Goal: Obtain resource: Download file/media

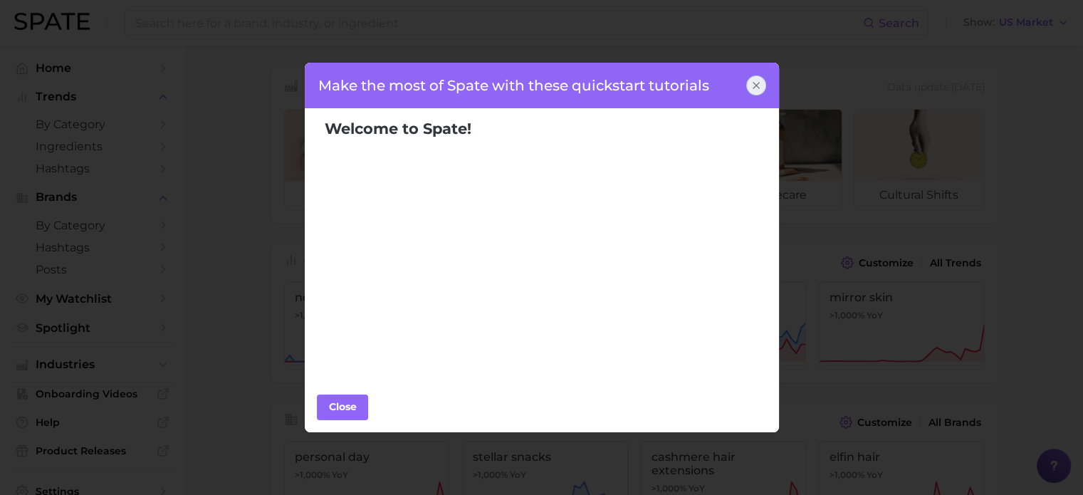
click at [754, 85] on icon at bounding box center [756, 85] width 11 height 11
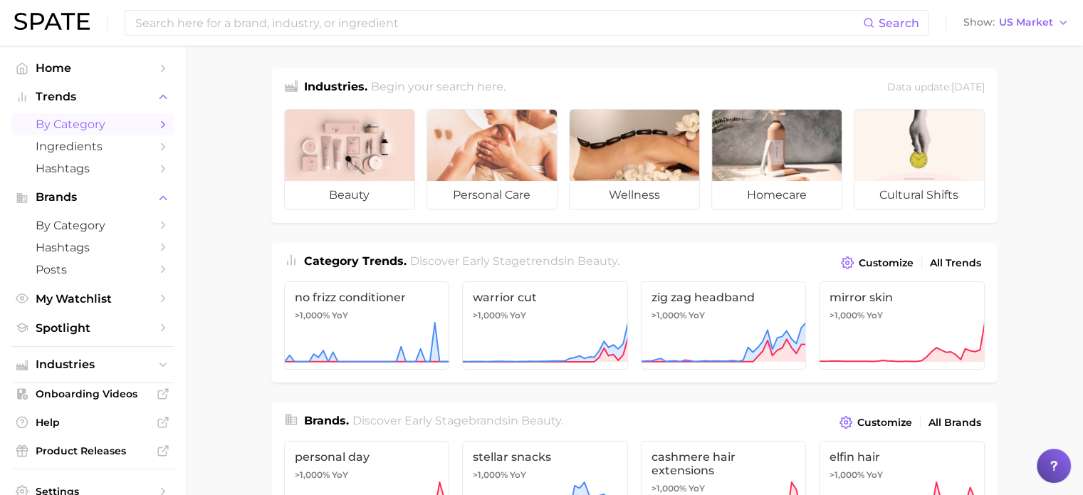
click at [71, 128] on span "by Category" at bounding box center [93, 125] width 114 height 14
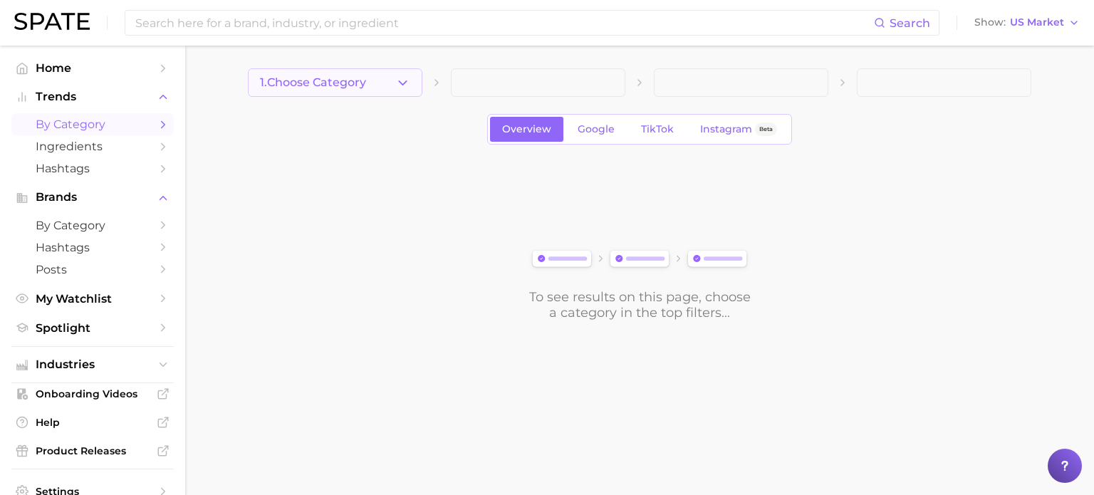
click at [402, 83] on polyline "button" at bounding box center [403, 82] width 8 height 4
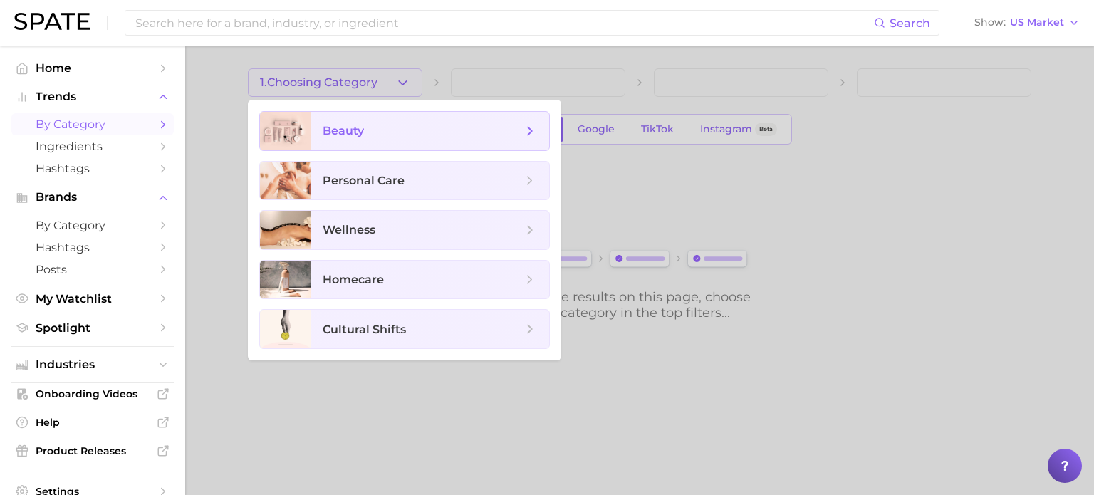
click at [362, 136] on span "beauty" at bounding box center [343, 131] width 41 height 14
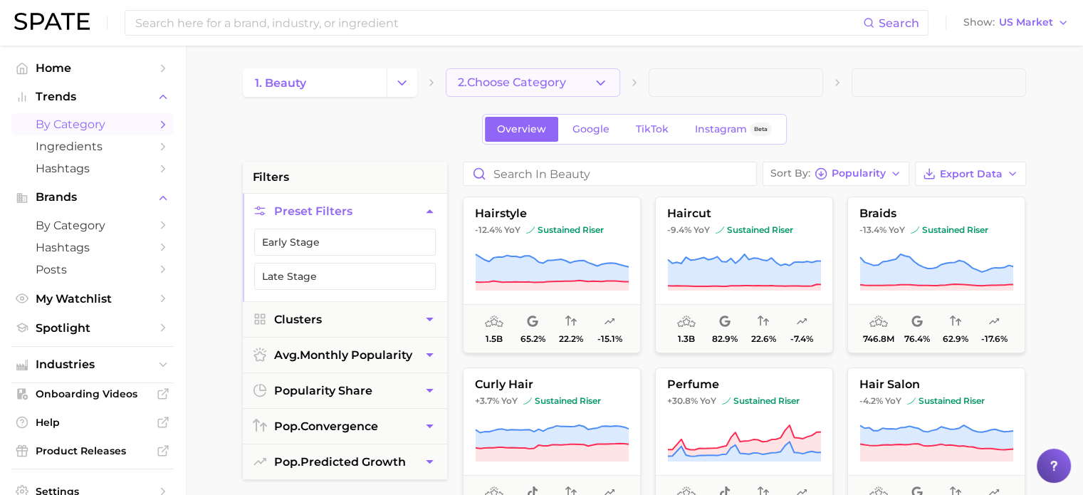
click at [596, 84] on icon "button" at bounding box center [600, 82] width 15 height 15
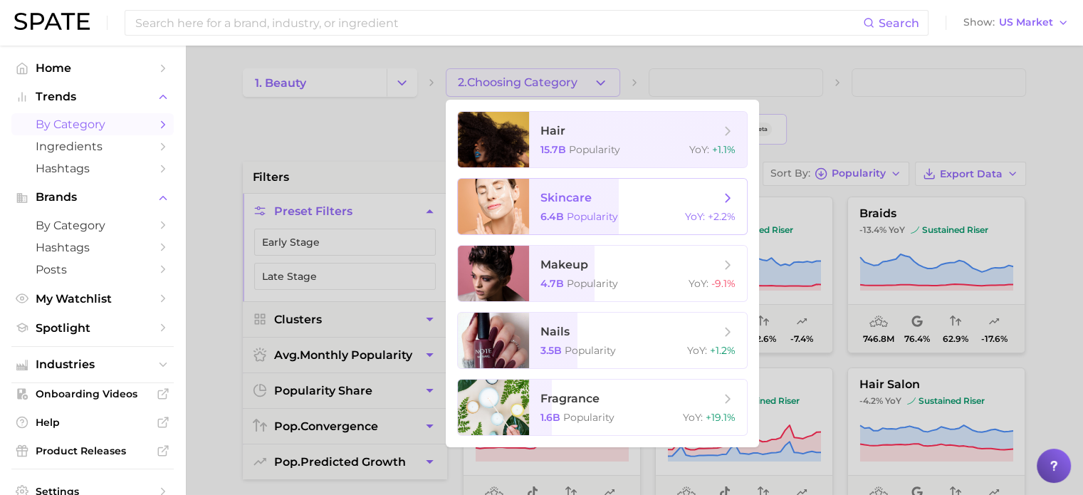
click at [582, 202] on span "skincare" at bounding box center [566, 198] width 51 height 14
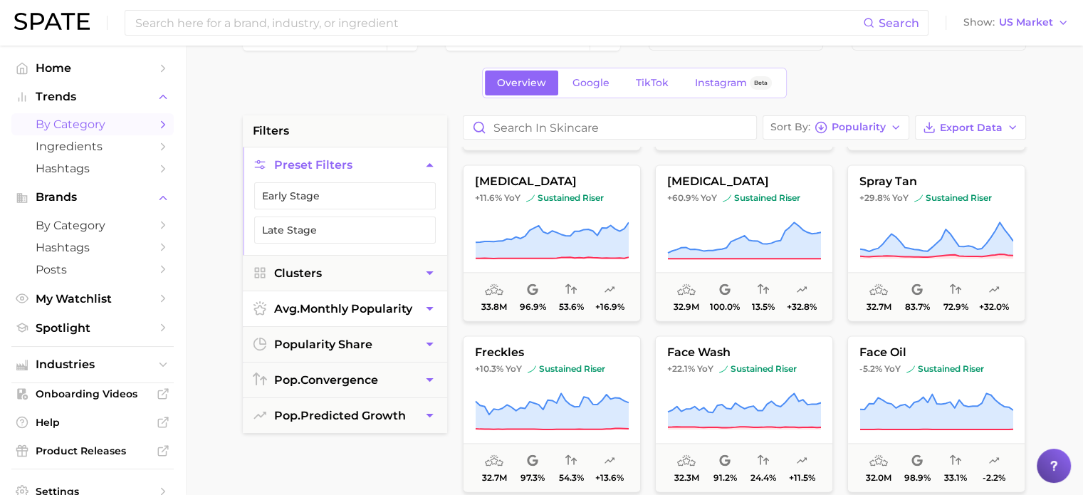
scroll to position [71, 0]
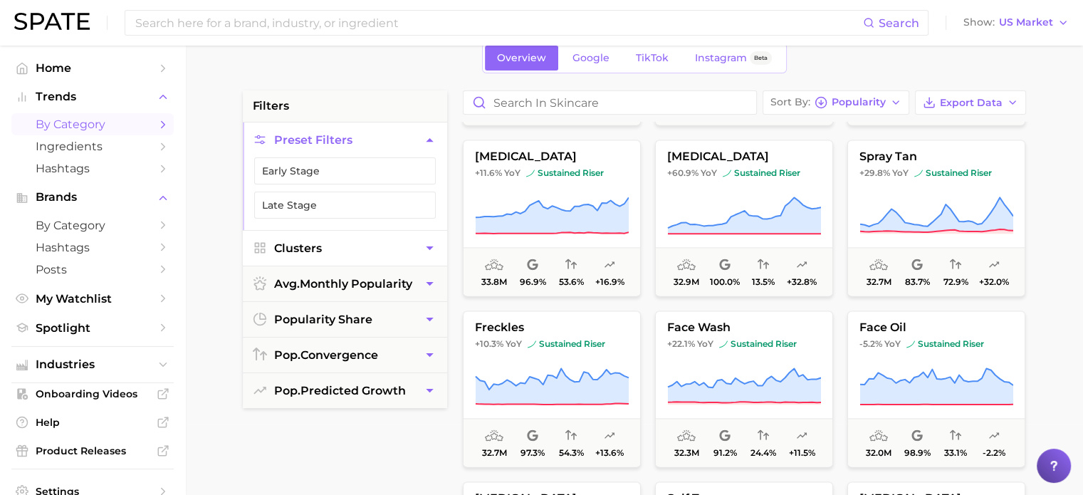
click at [425, 244] on icon "button" at bounding box center [429, 248] width 15 height 15
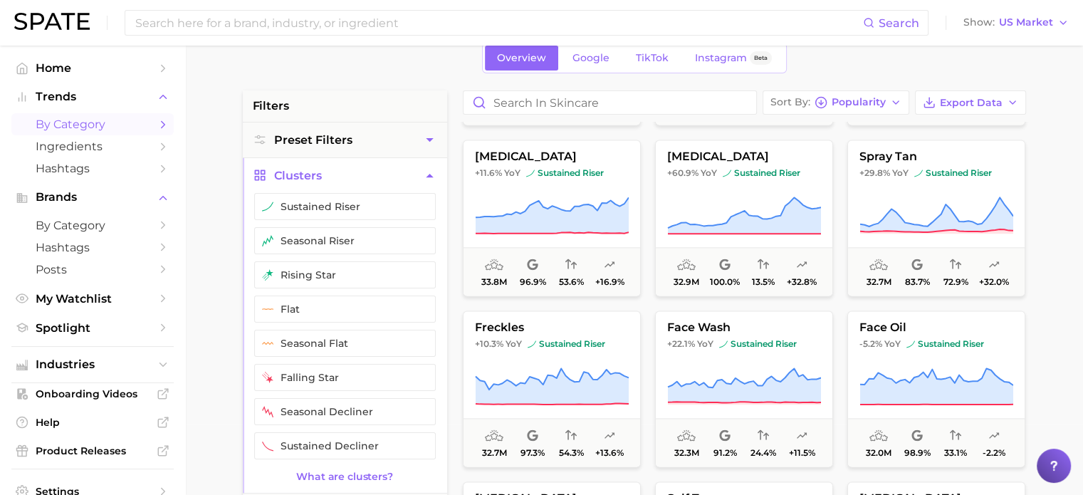
click at [425, 244] on icon "button" at bounding box center [422, 240] width 11 height 11
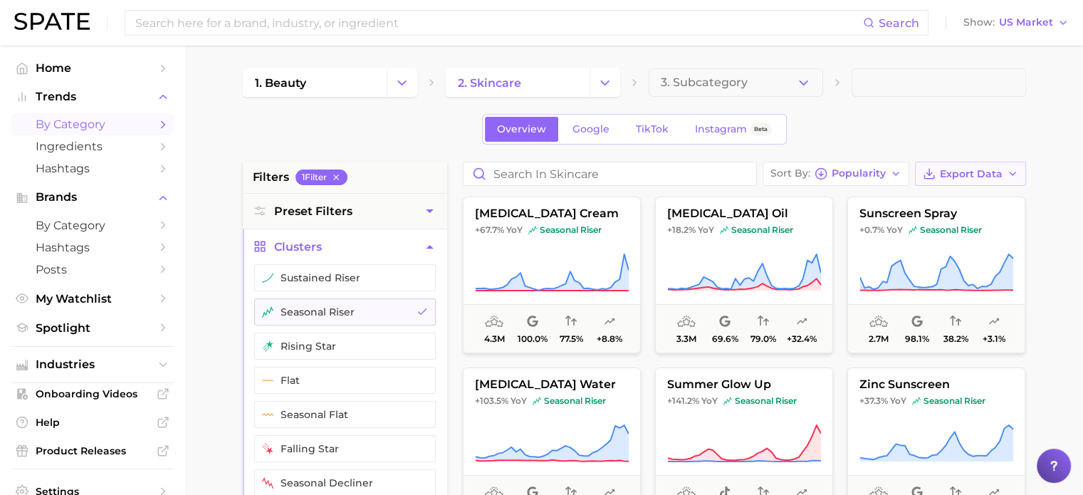
click at [981, 170] on span "Export Data" at bounding box center [971, 174] width 63 height 12
click at [961, 196] on span "Card Data CSV" at bounding box center [931, 200] width 75 height 12
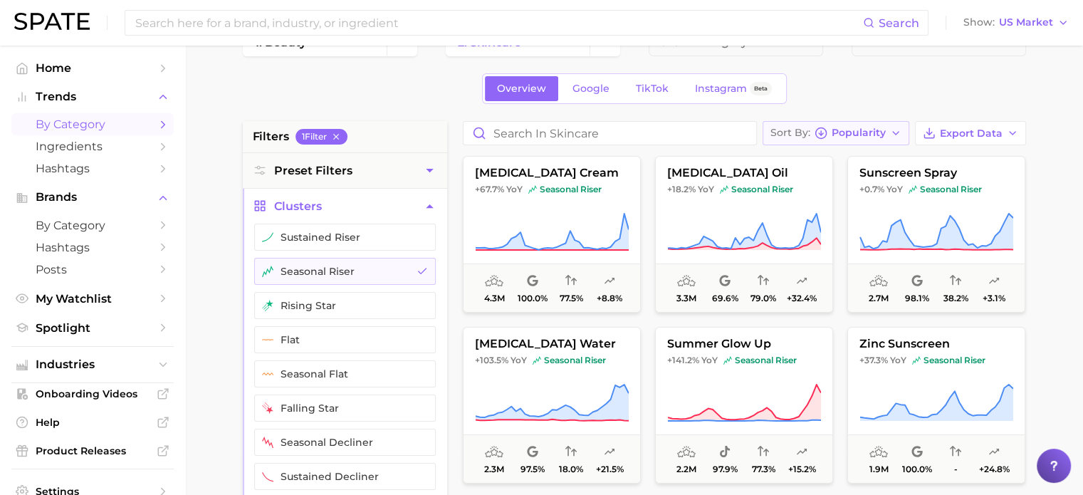
scroll to position [142, 0]
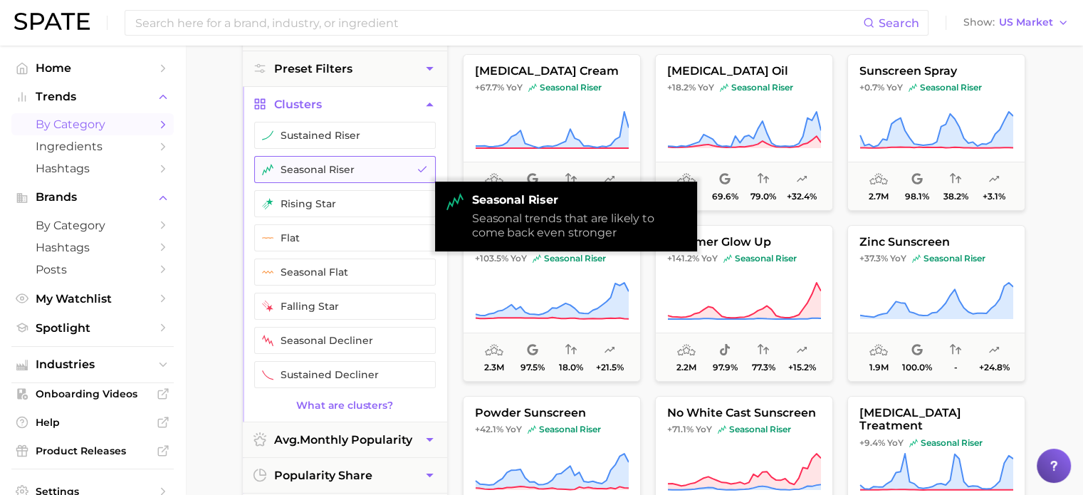
click at [419, 166] on icon "button" at bounding box center [422, 169] width 11 height 11
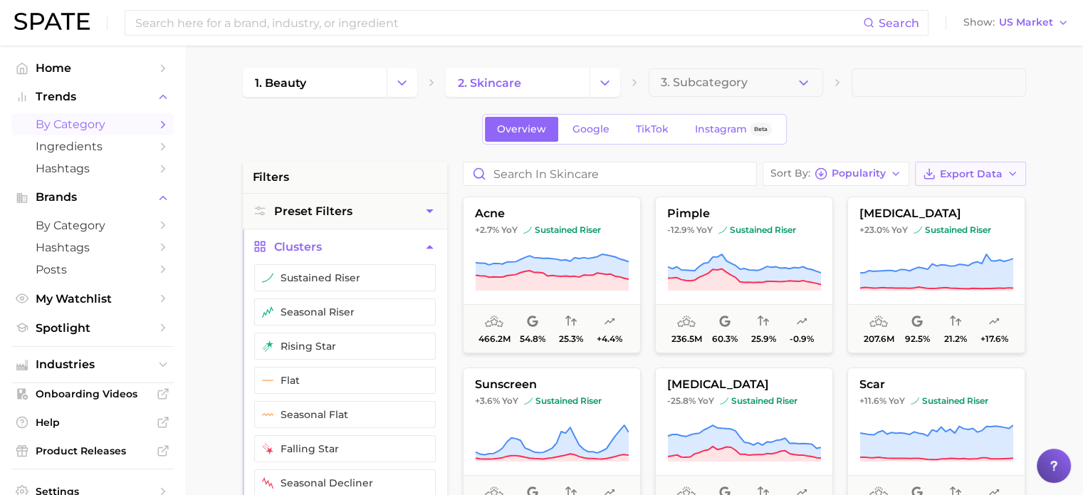
click at [971, 173] on span "Export Data" at bounding box center [971, 174] width 63 height 12
click at [938, 194] on span "Card Data CSV" at bounding box center [931, 200] width 75 height 12
click at [802, 79] on icon "button" at bounding box center [803, 82] width 15 height 15
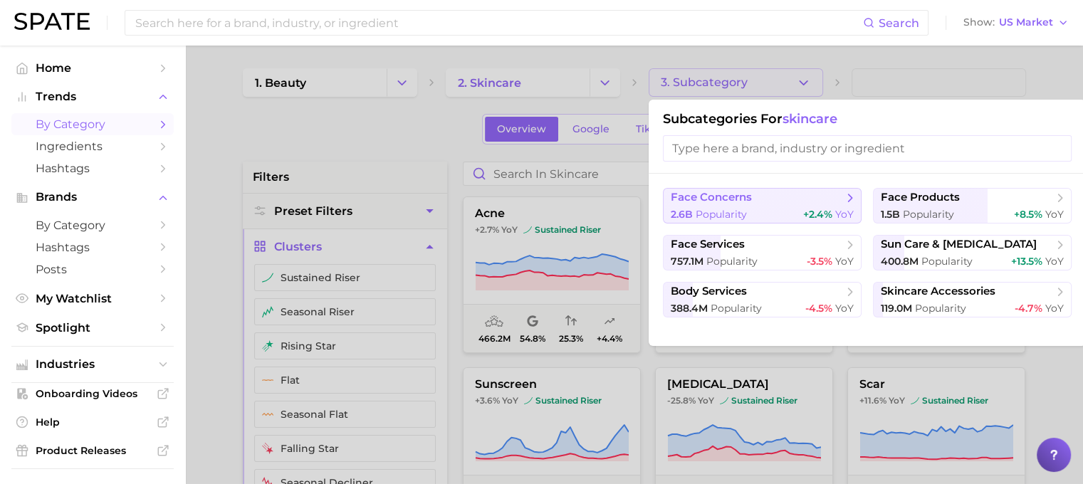
click at [751, 207] on button "face concerns 2.6b Popularity +2.4% YoY" at bounding box center [762, 206] width 199 height 36
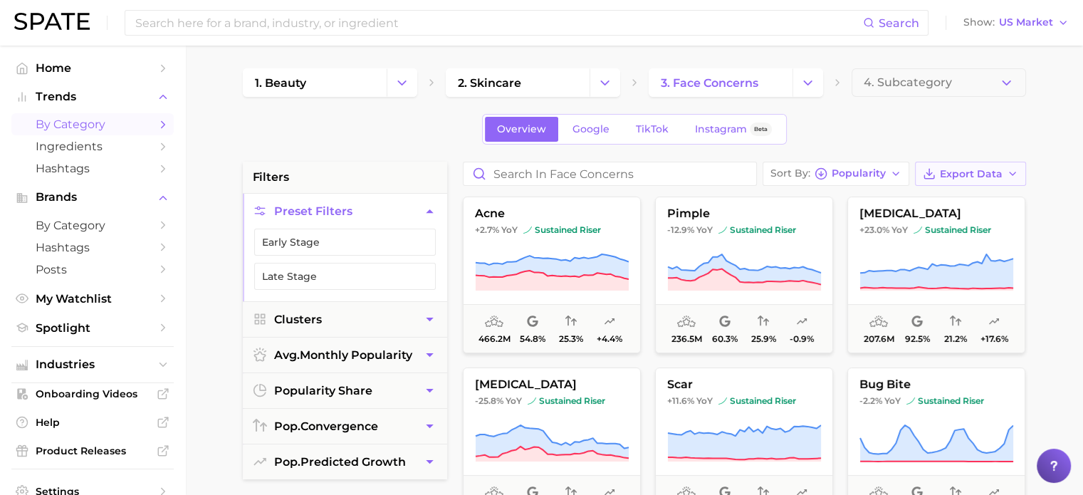
click at [947, 174] on span "Export Data" at bounding box center [971, 174] width 63 height 12
click at [932, 198] on span "Card Data CSV" at bounding box center [931, 200] width 75 height 12
click at [949, 168] on span "Export Data" at bounding box center [971, 174] width 63 height 12
click at [919, 198] on span "Card Data CSV" at bounding box center [931, 200] width 75 height 12
click at [810, 76] on icon "Change Category" at bounding box center [808, 82] width 15 height 15
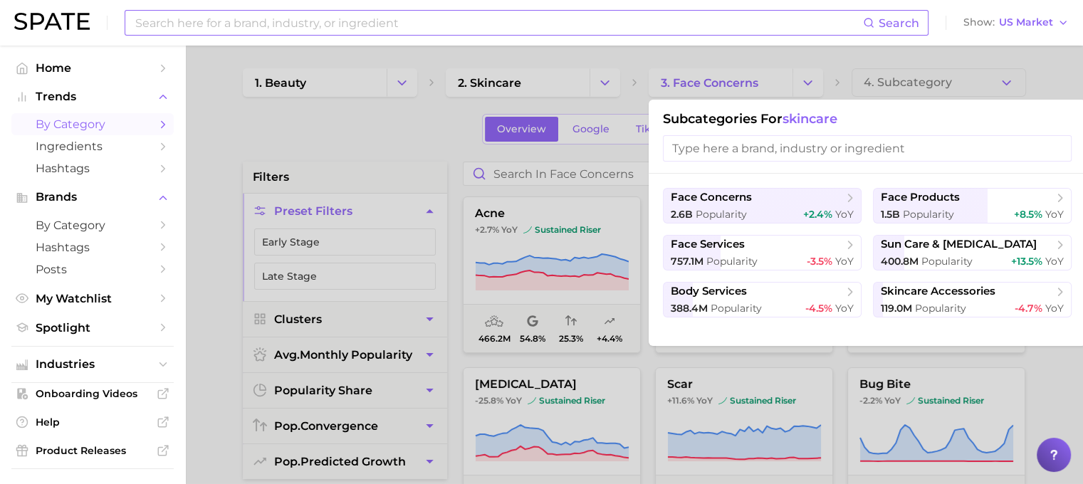
click at [288, 30] on input at bounding box center [498, 23] width 729 height 24
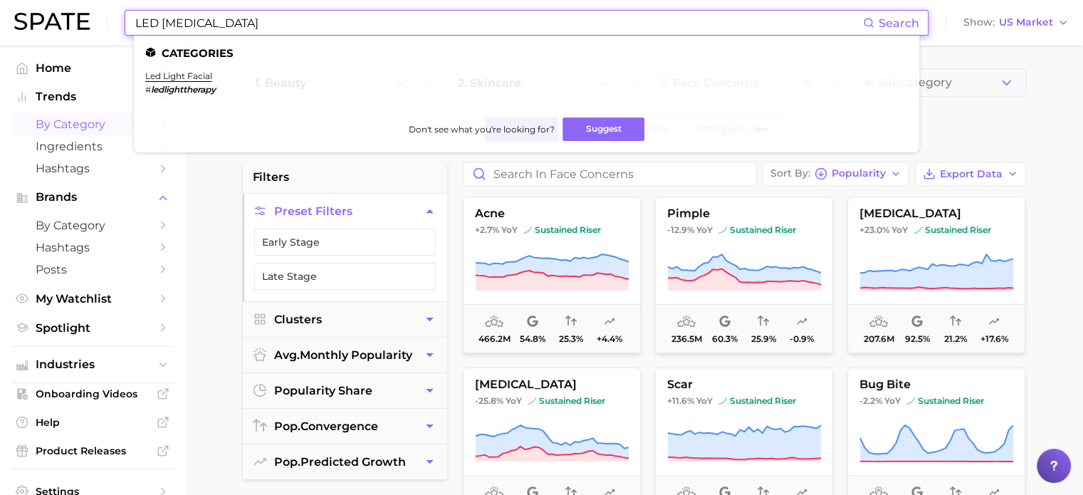
type input "LED [MEDICAL_DATA]"
click at [184, 81] on link "led light facial" at bounding box center [178, 76] width 67 height 11
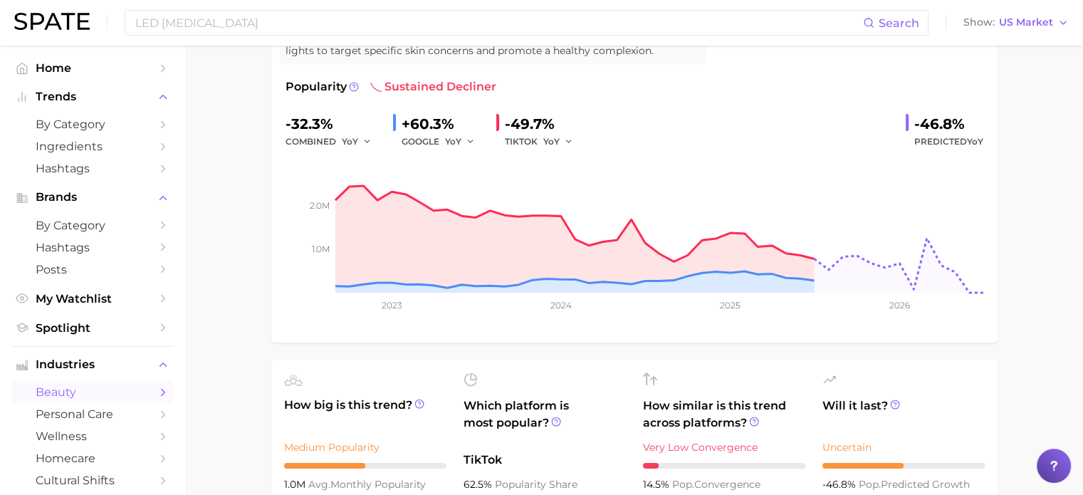
scroll to position [71, 0]
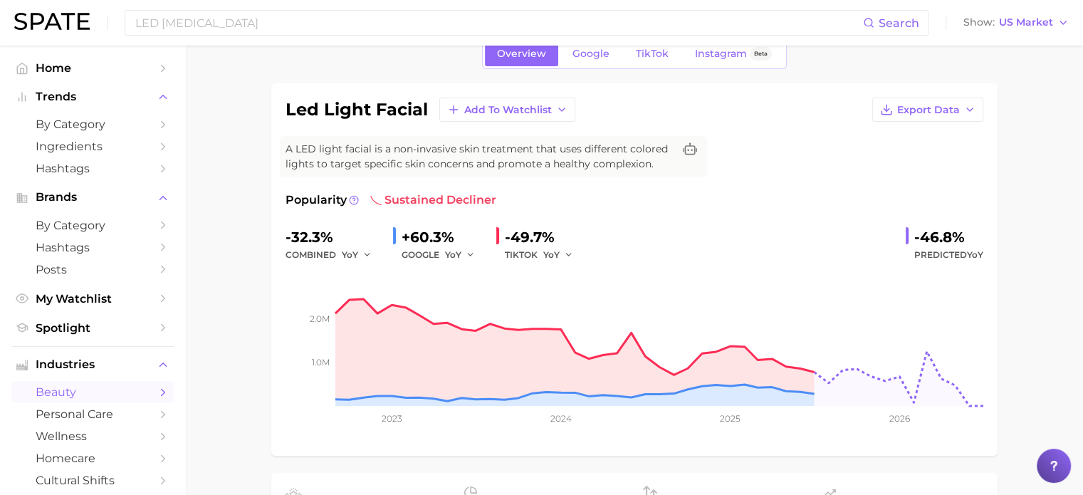
click at [935, 121] on div "led light facial Add to Watchlist Export Data A LED light facial is a non-invas…" at bounding box center [635, 270] width 698 height 344
click at [946, 110] on span "Export Data" at bounding box center [928, 110] width 63 height 12
click at [923, 162] on span "Time Series Image" at bounding box center [898, 162] width 95 height 12
click at [969, 112] on icon "button" at bounding box center [969, 109] width 11 height 11
click at [894, 163] on span "Time Series Image" at bounding box center [898, 162] width 95 height 12
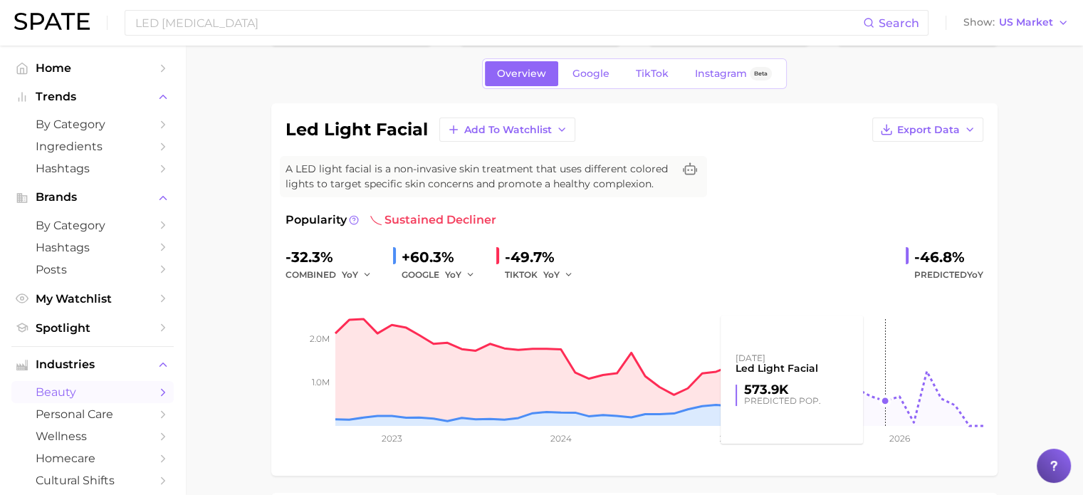
scroll to position [0, 0]
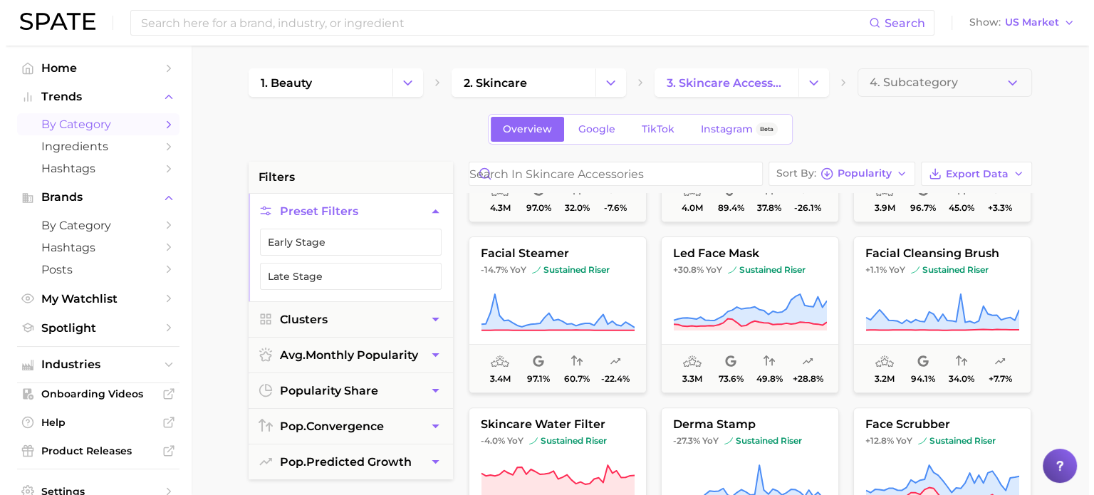
scroll to position [499, 0]
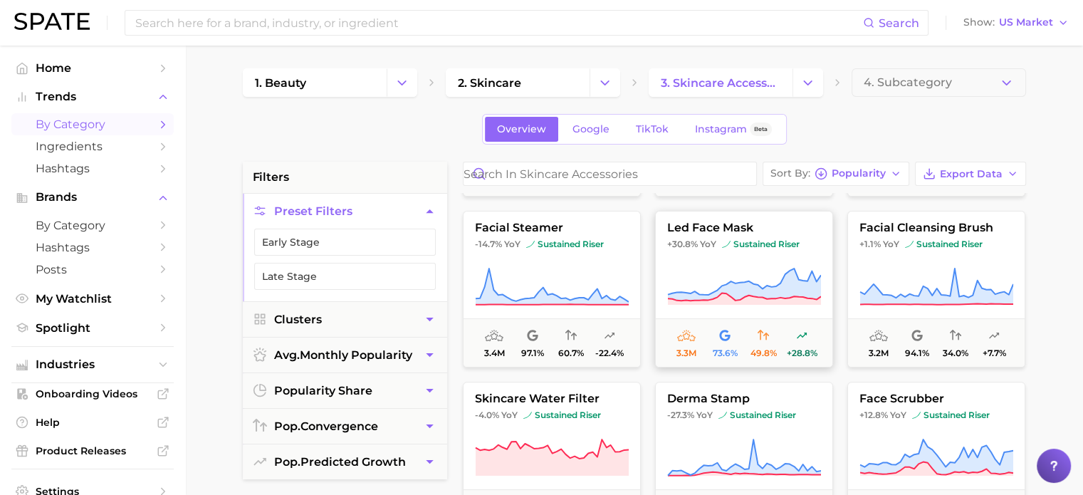
click at [707, 230] on span "led face mask" at bounding box center [744, 228] width 177 height 13
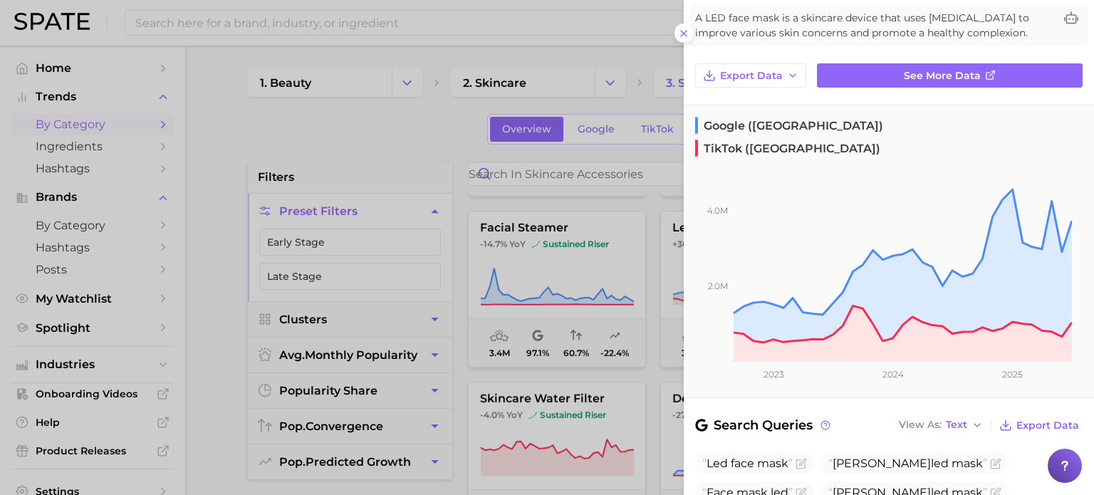
scroll to position [0, 0]
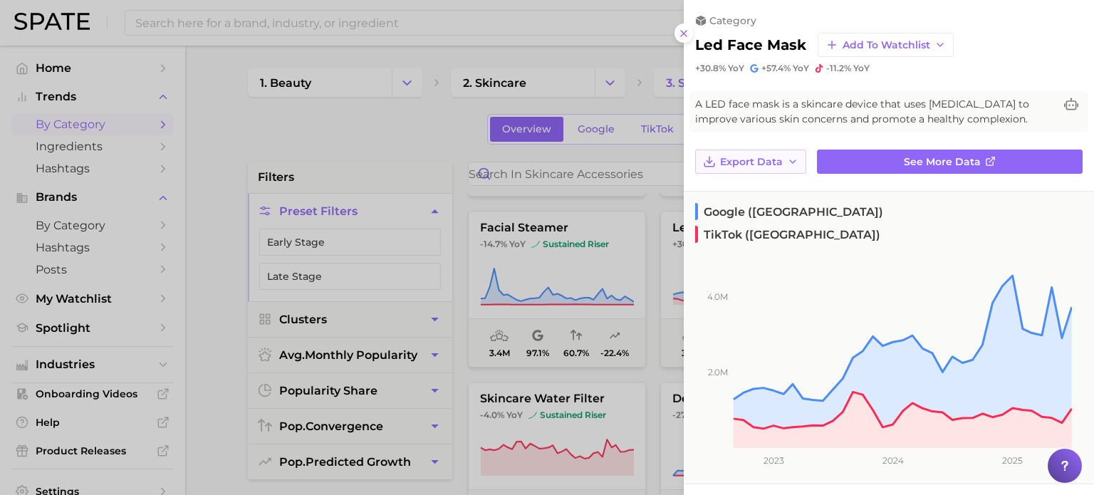
click at [781, 161] on span "Export Data" at bounding box center [751, 162] width 63 height 12
click at [775, 188] on span "Time Series CSV" at bounding box center [760, 188] width 83 height 12
click at [766, 166] on span "Export Data" at bounding box center [751, 162] width 63 height 12
click at [774, 214] on span "Time Series Image" at bounding box center [766, 214] width 95 height 12
click at [643, 173] on div at bounding box center [547, 247] width 1094 height 495
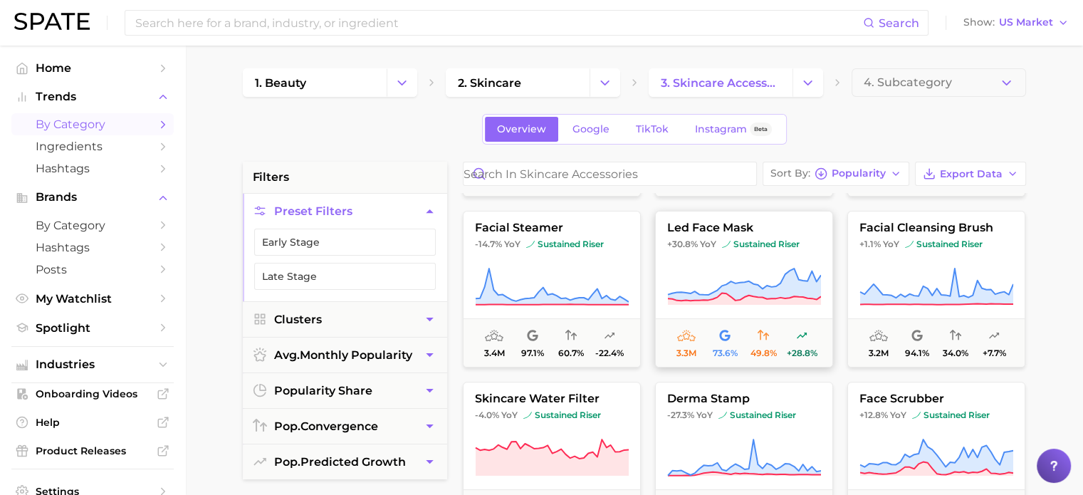
click at [729, 230] on span "led face mask" at bounding box center [744, 228] width 177 height 13
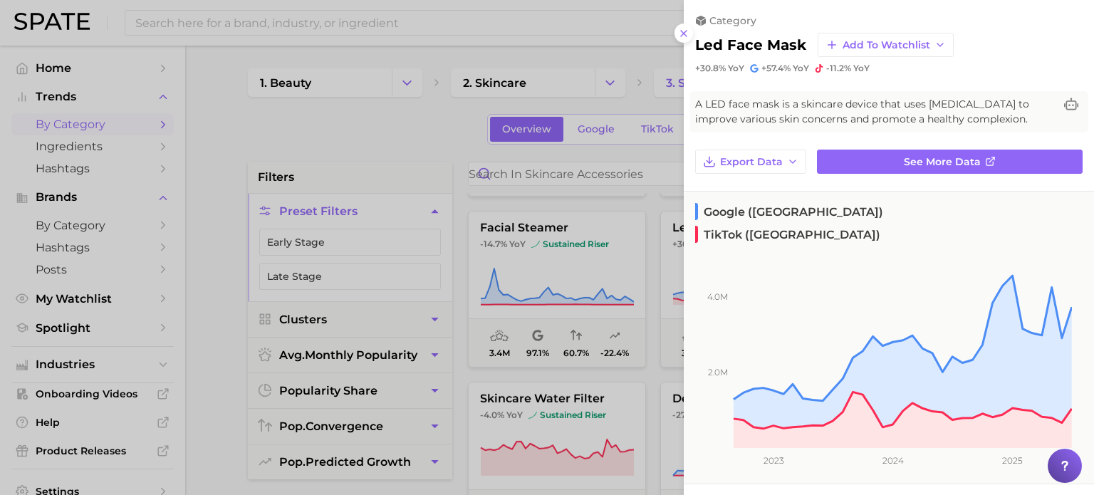
click at [674, 264] on div at bounding box center [547, 247] width 1094 height 495
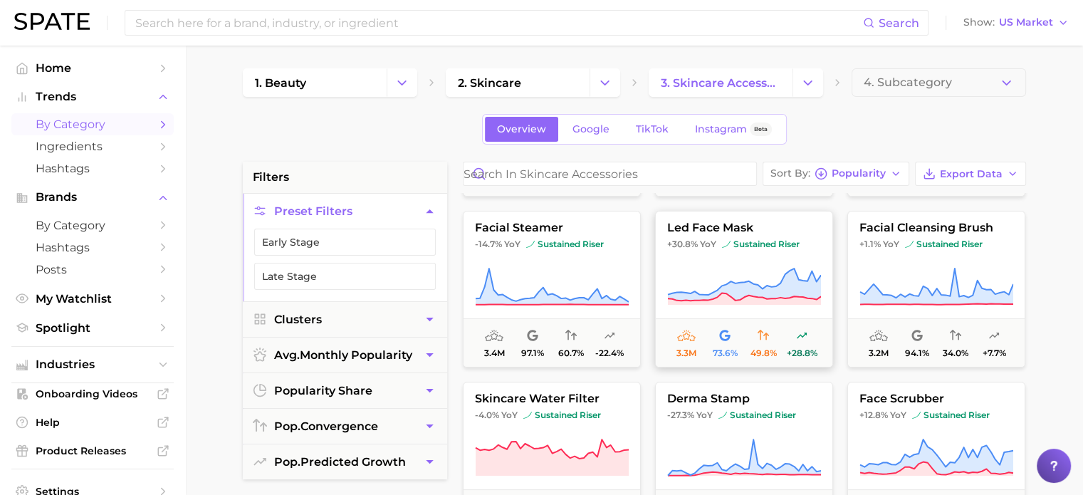
click at [740, 267] on icon at bounding box center [744, 287] width 154 height 40
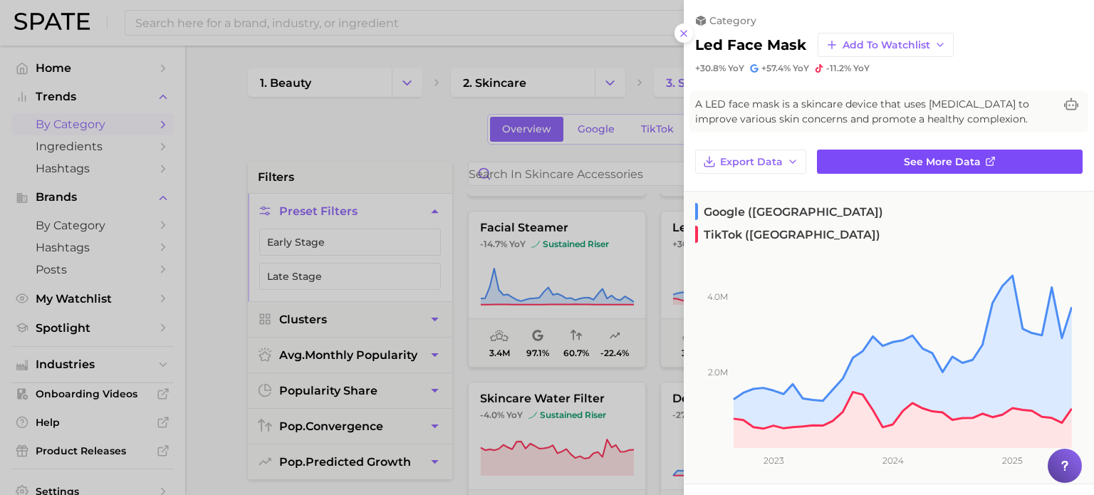
click at [960, 160] on span "See more data" at bounding box center [942, 162] width 77 height 12
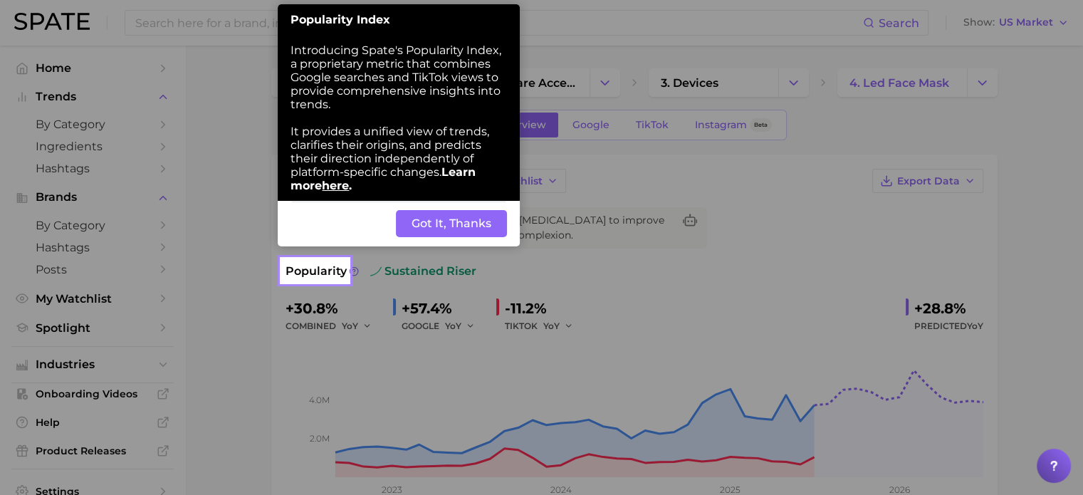
click at [461, 223] on button "Got It, Thanks" at bounding box center [451, 223] width 111 height 27
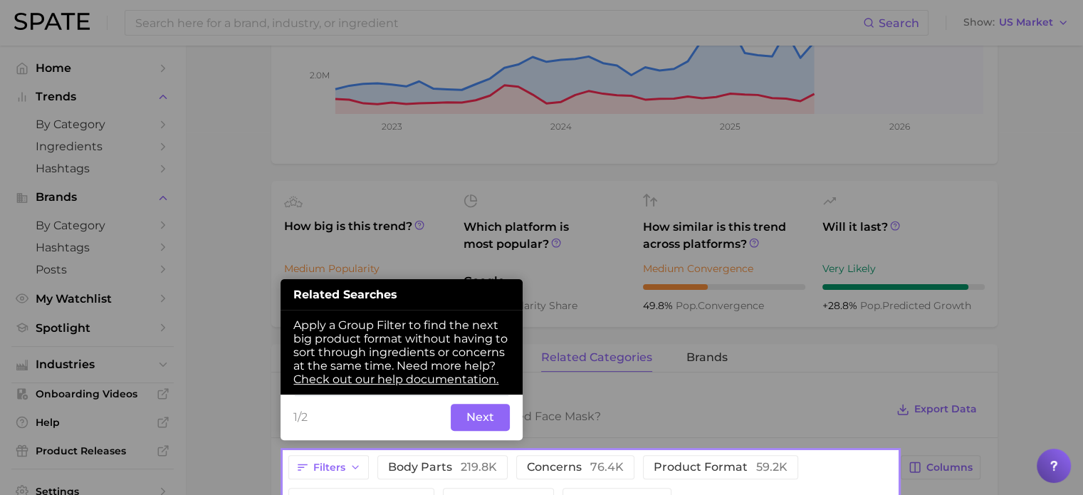
scroll to position [415, 0]
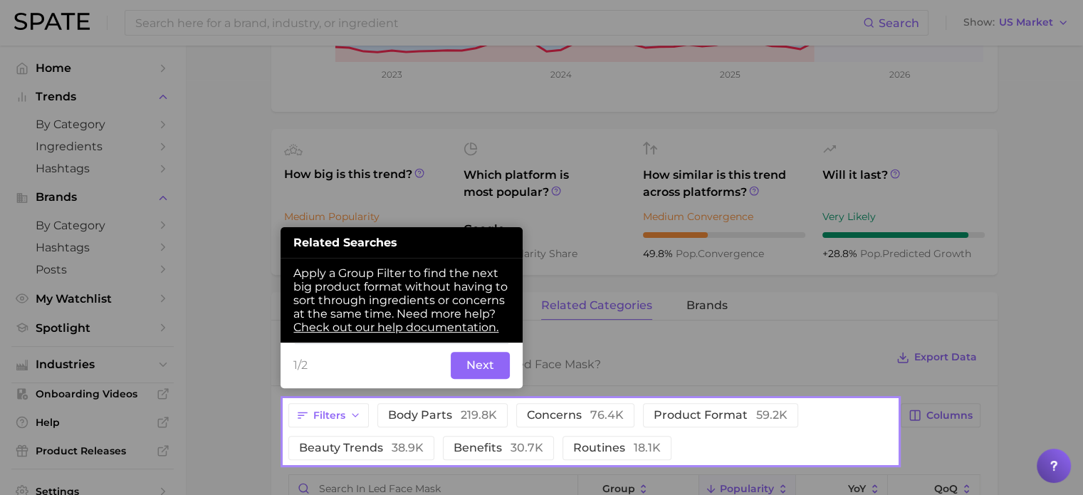
click at [462, 377] on button "Next" at bounding box center [480, 365] width 59 height 27
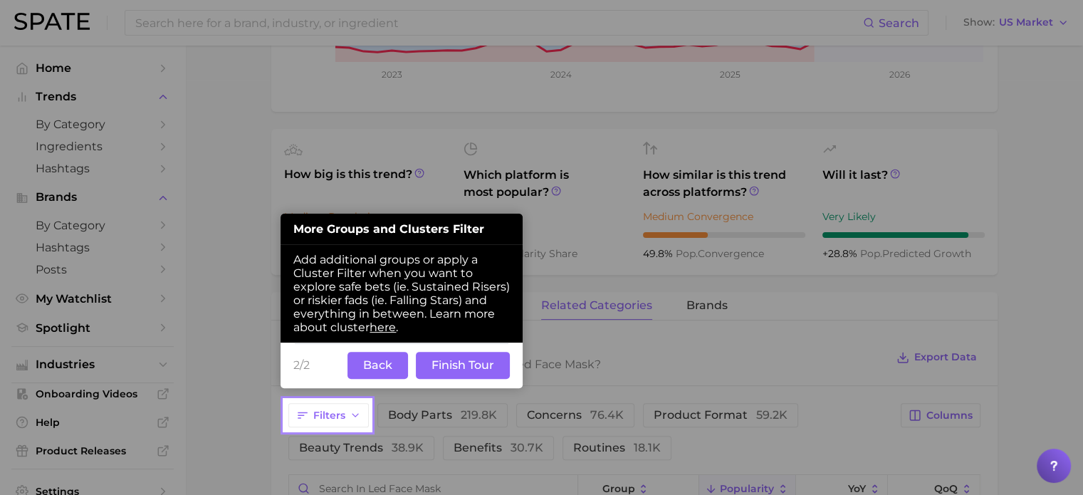
click at [470, 370] on button "Finish Tour" at bounding box center [463, 365] width 94 height 27
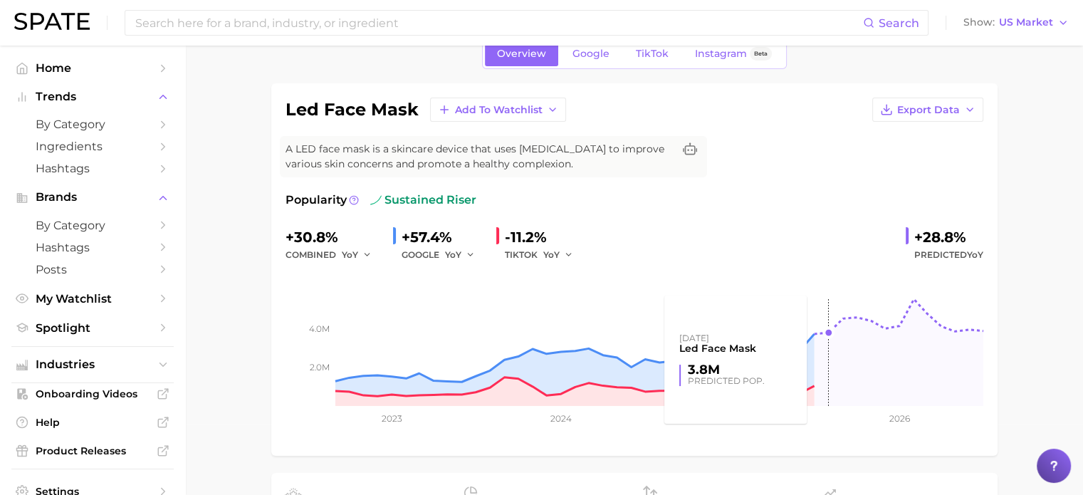
scroll to position [71, 0]
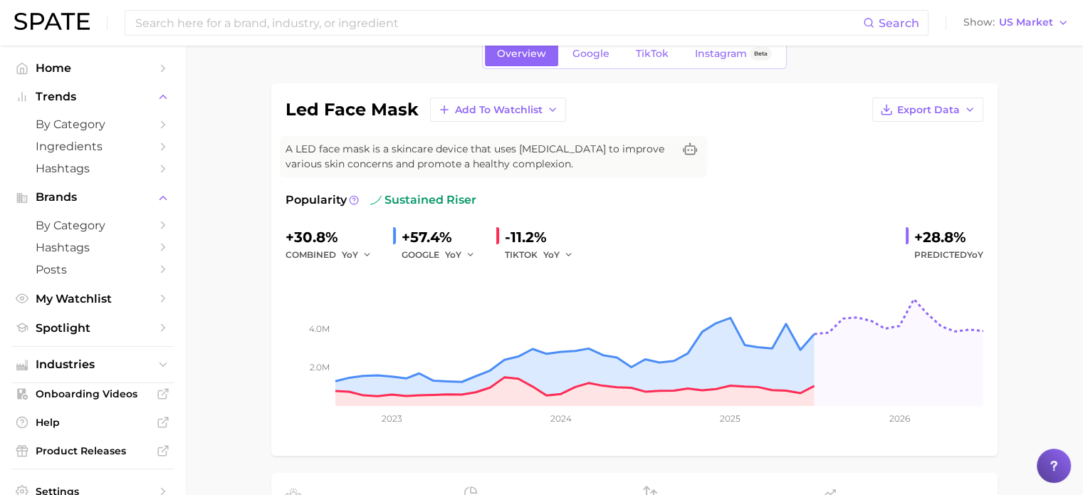
drag, startPoint x: 684, startPoint y: 231, endPoint x: 1059, endPoint y: 367, distance: 399.0
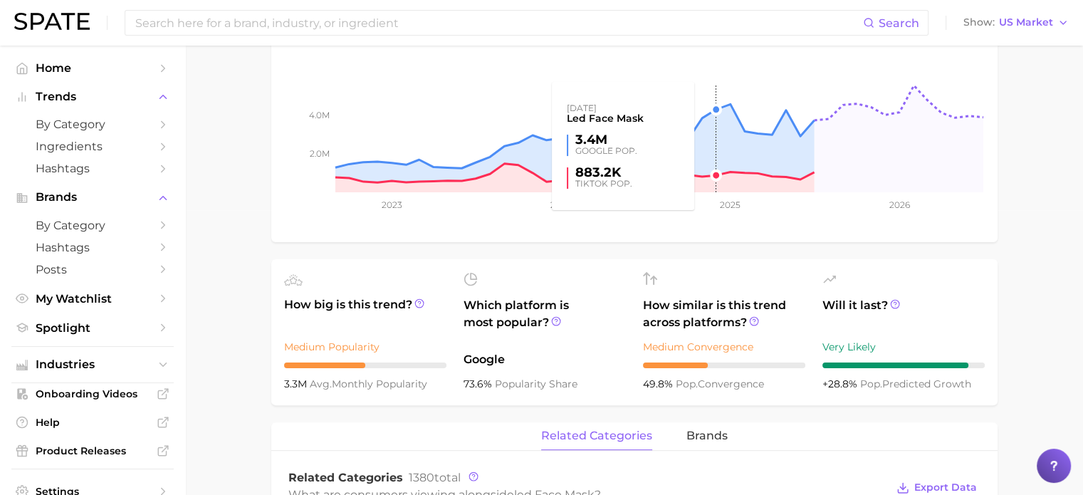
scroll to position [0, 0]
